Goal: Obtain resource: Download file/media

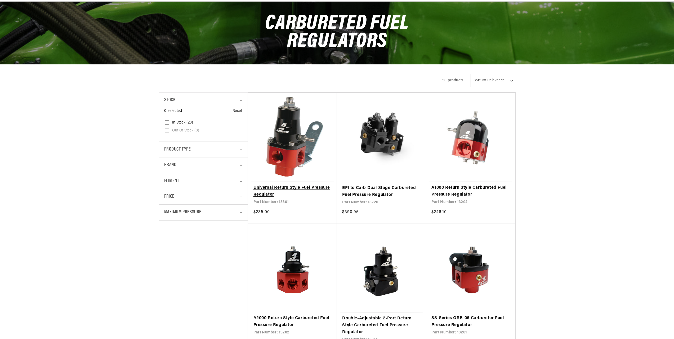
click at [281, 194] on link "Universal Return Style Fuel Pressure Regulator" at bounding box center [293, 191] width 78 height 14
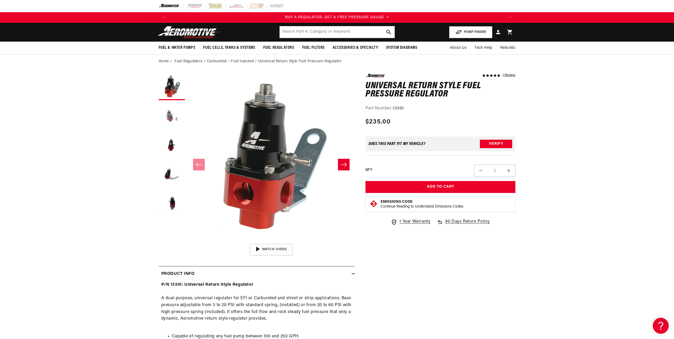
click at [173, 116] on button "Load image 2 in gallery view" at bounding box center [172, 116] width 26 height 26
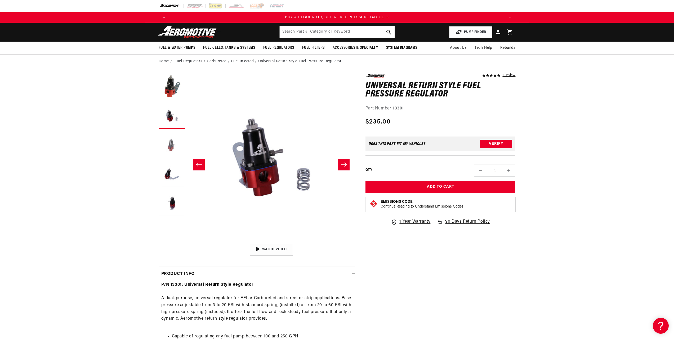
click at [172, 145] on button "Load image 3 in gallery view" at bounding box center [172, 145] width 26 height 26
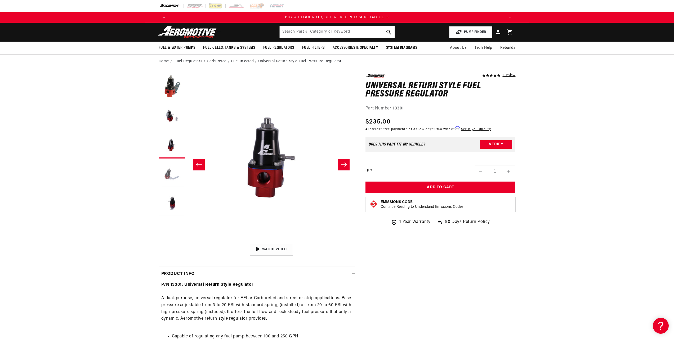
click at [173, 162] on button "Load image 4 in gallery view" at bounding box center [172, 174] width 26 height 26
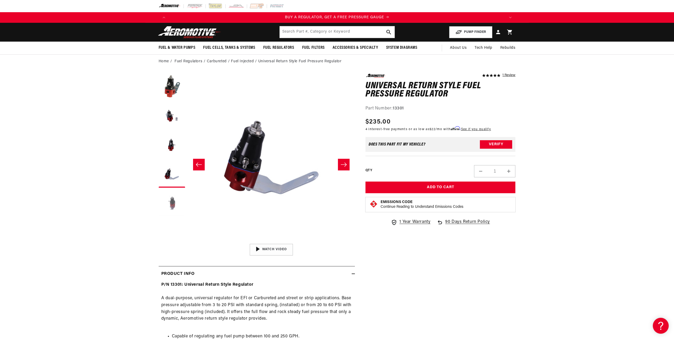
click at [173, 205] on button "Load image 5 in gallery view" at bounding box center [172, 203] width 26 height 26
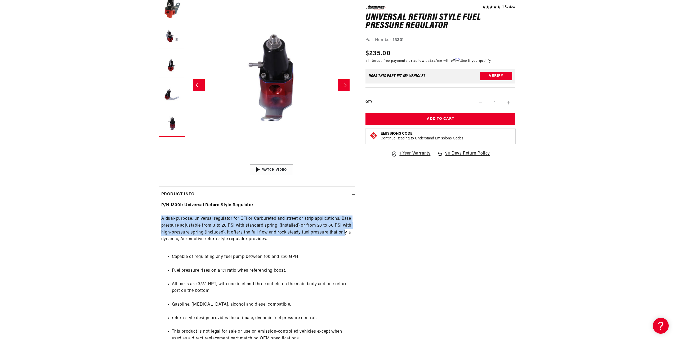
scroll to position [0, 672]
drag, startPoint x: 160, startPoint y: 219, endPoint x: 326, endPoint y: 257, distance: 170.7
click at [326, 257] on div "P/N 13301: Universal Return Style Regulator A dual-purpose, universal regulator…" at bounding box center [257, 282] width 196 height 160
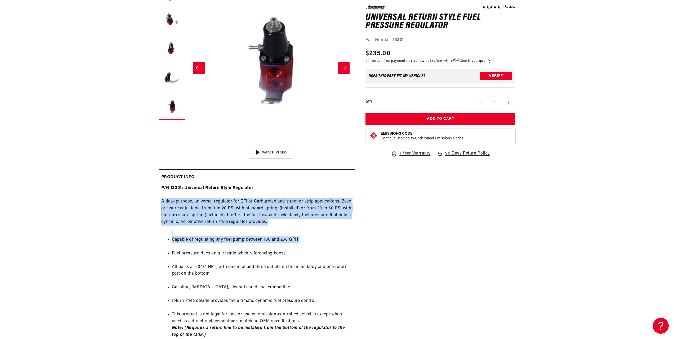
scroll to position [106, 0]
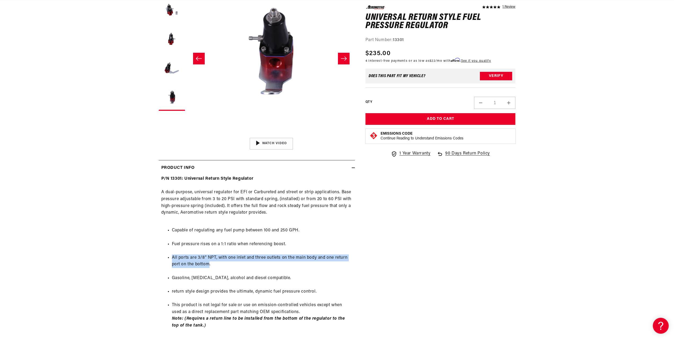
drag, startPoint x: 171, startPoint y: 257, endPoint x: 211, endPoint y: 262, distance: 41.1
click at [210, 263] on ul "Capable of regulating any fuel pump between 100 and 250 GPH. Fuel pressure rise…" at bounding box center [256, 277] width 191 height 115
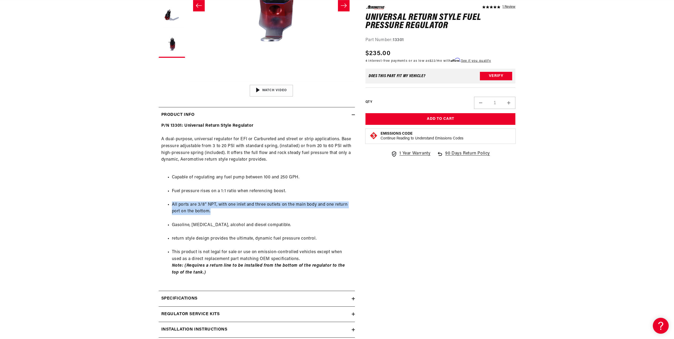
scroll to position [0, 1008]
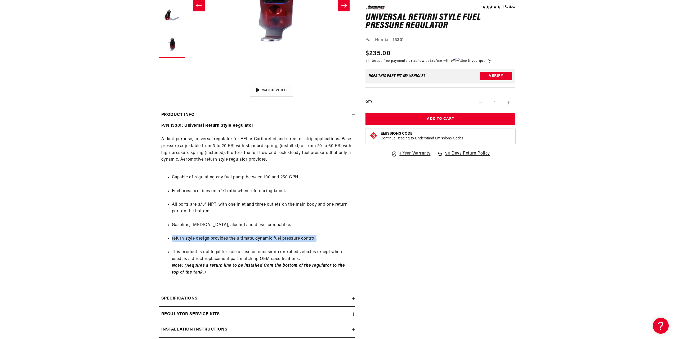
drag, startPoint x: 173, startPoint y: 238, endPoint x: 324, endPoint y: 238, distance: 151.8
click at [324, 238] on li "return style design provides the ultimate, dynamic fuel pressure control." at bounding box center [262, 238] width 180 height 7
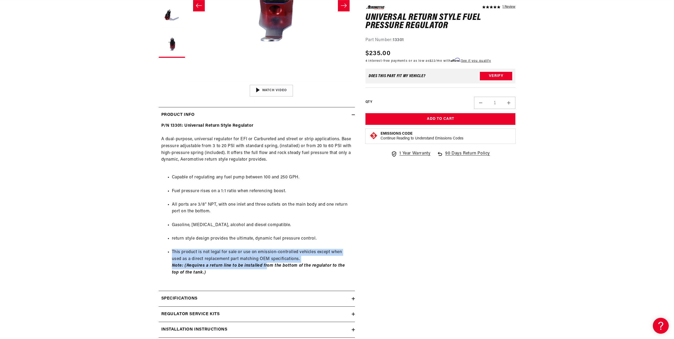
drag, startPoint x: 172, startPoint y: 249, endPoint x: 266, endPoint y: 266, distance: 95.5
click at [266, 266] on li "This product is not legal for sale or use on emission-controlled vehicles excep…" at bounding box center [262, 262] width 180 height 27
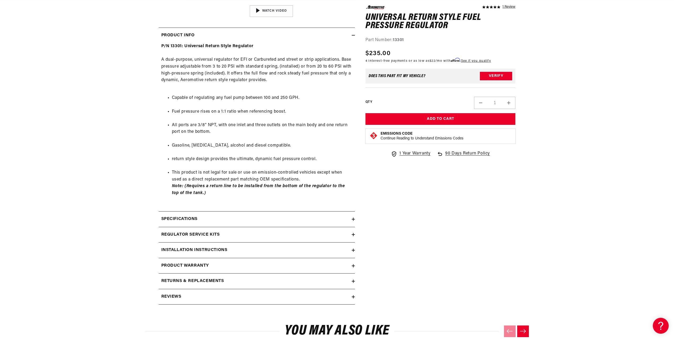
scroll to position [0, 672]
drag, startPoint x: 202, startPoint y: 233, endPoint x: 201, endPoint y: 257, distance: 23.6
click at [201, 257] on div "Product Info P/N 13301: Universal Return Style Regulator A dual-purpose, univer…" at bounding box center [257, 166] width 196 height 277
click at [214, 246] on summary "Installation Instructions" at bounding box center [257, 249] width 196 height 15
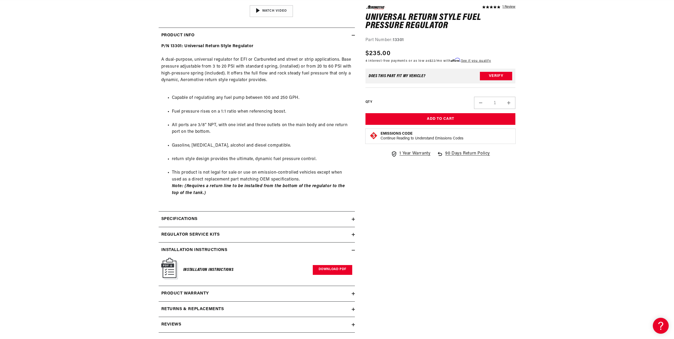
click at [327, 269] on link "Download PDF" at bounding box center [332, 270] width 39 height 10
